Goal: Find specific page/section: Find specific page/section

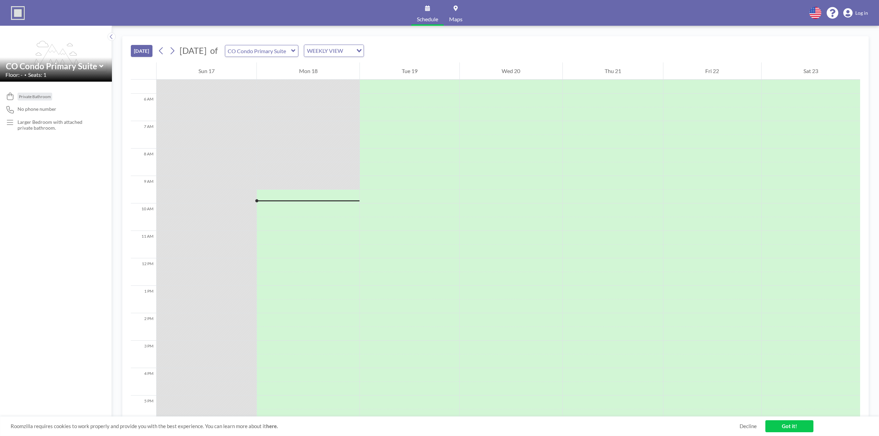
scroll to position [144, 0]
click at [782, 427] on link "Got it!" at bounding box center [789, 426] width 48 height 12
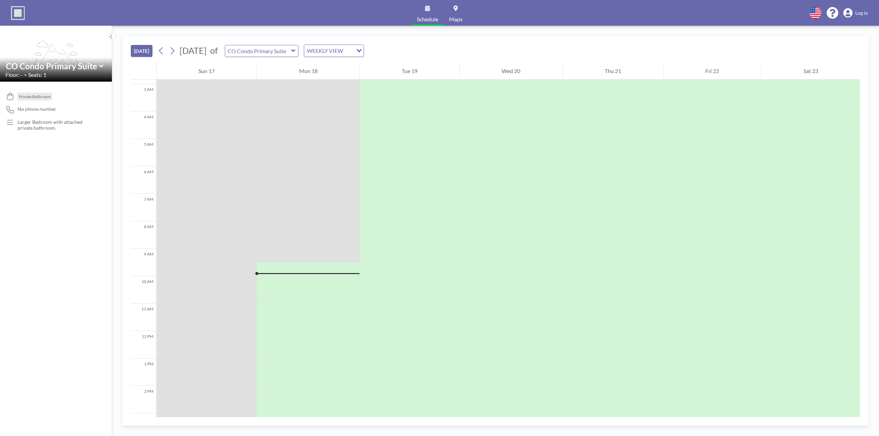
scroll to position [76, 0]
click at [305, 178] on div at bounding box center [308, 176] width 102 height 14
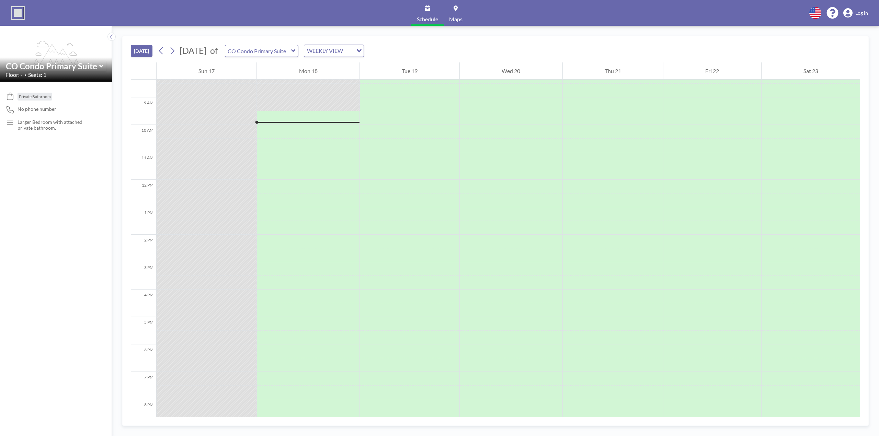
scroll to position [240, 0]
click at [344, 50] on div "WEEKLY VIEW" at bounding box center [328, 50] width 49 height 10
click at [343, 61] on li "DAILY VIEW" at bounding box center [354, 63] width 59 height 10
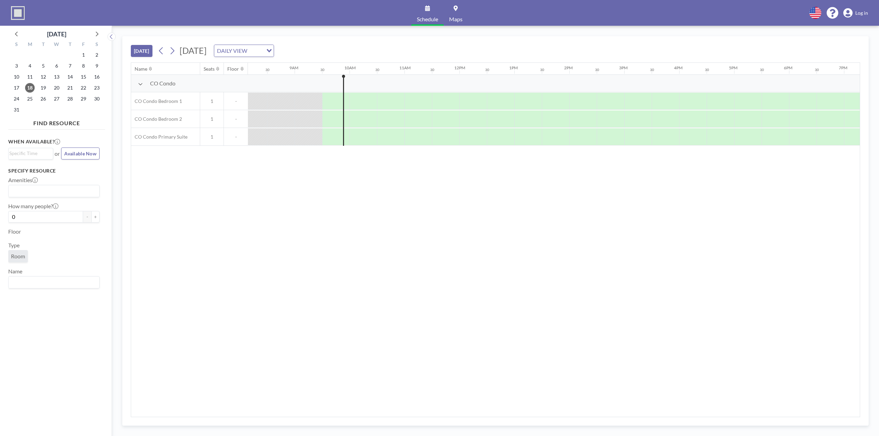
scroll to position [0, 494]
click at [263, 55] on div "DAILY VIEW" at bounding box center [238, 50] width 49 height 10
click at [304, 70] on li "WEEKLY VIEW" at bounding box center [313, 73] width 59 height 10
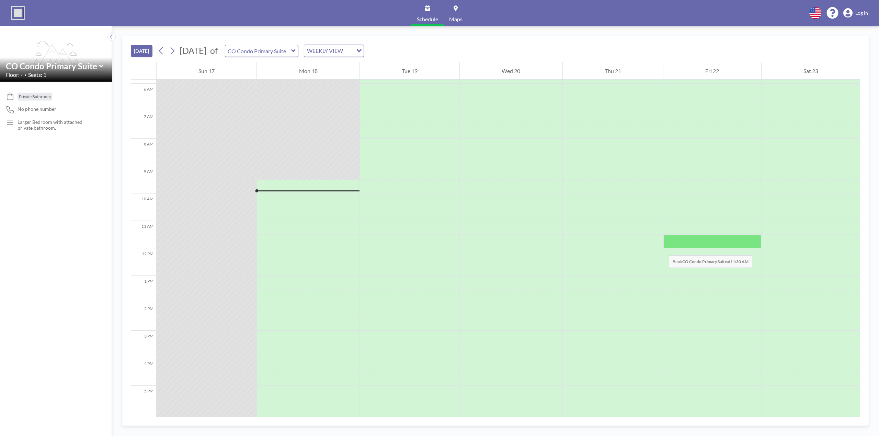
scroll to position [152, 0]
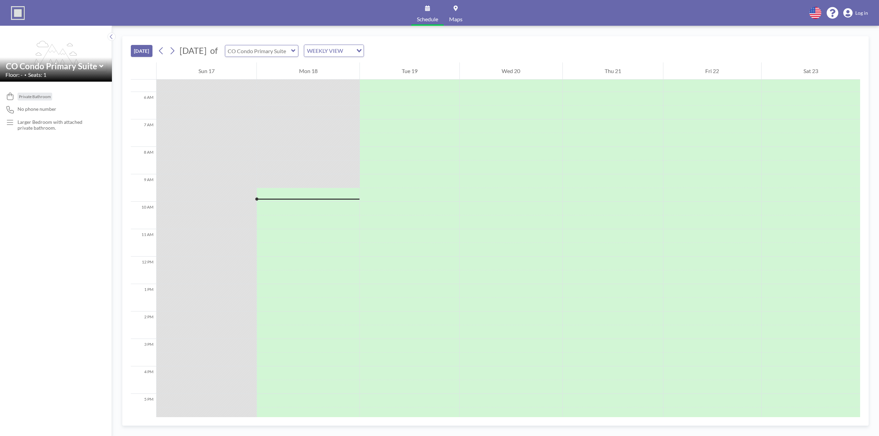
click at [283, 54] on input "text" at bounding box center [258, 50] width 66 height 11
type input "CO Condo Bedroom 1"
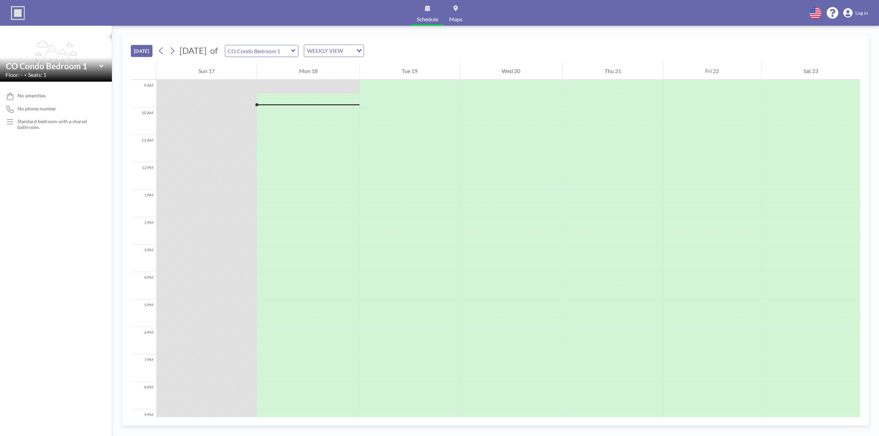
scroll to position [247, 0]
click at [276, 50] on input "text" at bounding box center [258, 50] width 66 height 11
type input "CO Condo Bedroom 2"
click at [275, 51] on input "text" at bounding box center [258, 50] width 66 height 11
type input "CO Condo Primary Suite"
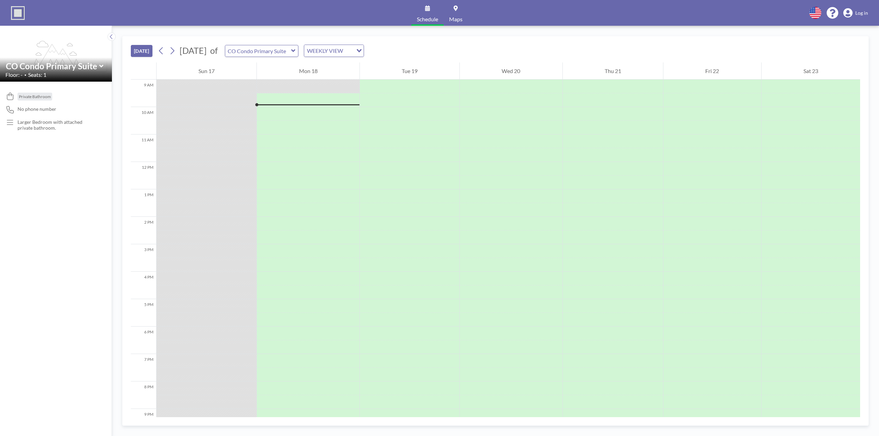
click at [859, 13] on span "Log in" at bounding box center [861, 13] width 13 height 6
